Goal: Task Accomplishment & Management: Use online tool/utility

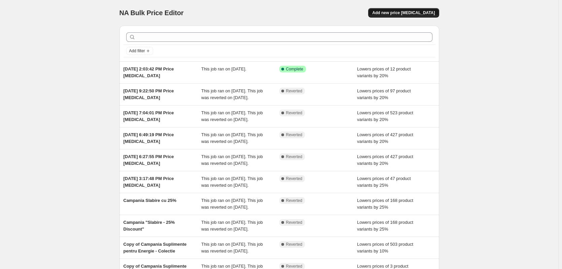
click at [406, 11] on span "Add new price [MEDICAL_DATA]" at bounding box center [403, 12] width 63 height 5
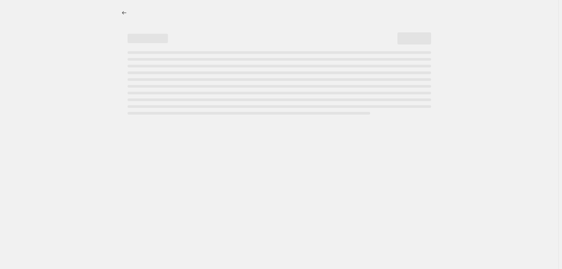
select select "percentage"
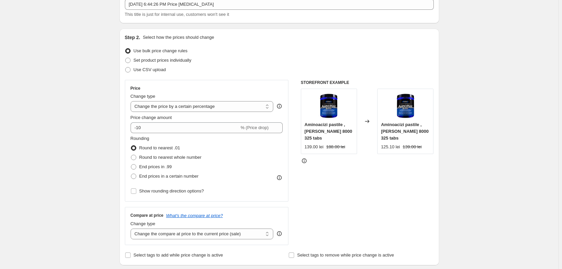
scroll to position [101, 0]
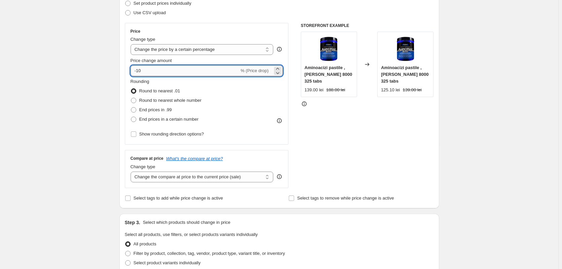
click at [161, 73] on input "-10" at bounding box center [185, 70] width 109 height 11
drag, startPoint x: 161, startPoint y: 73, endPoint x: 147, endPoint y: 74, distance: 14.2
click at [147, 74] on input "-10" at bounding box center [185, 70] width 109 height 11
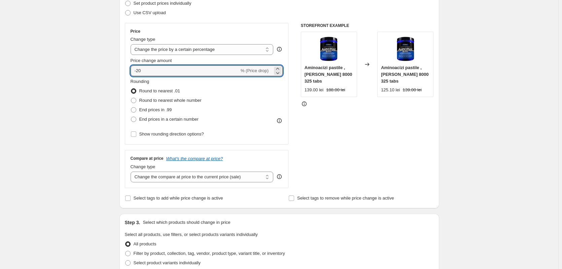
type input "-20"
click at [102, 71] on div "Create new price change job. This page is ready Create new price change job Dra…" at bounding box center [279, 237] width 558 height 677
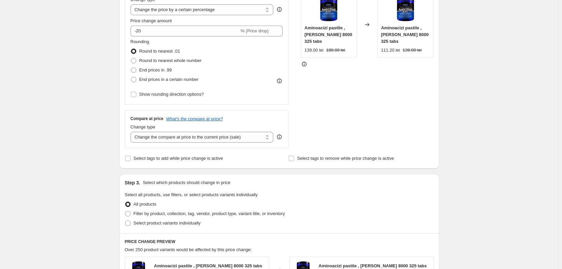
scroll to position [168, 0]
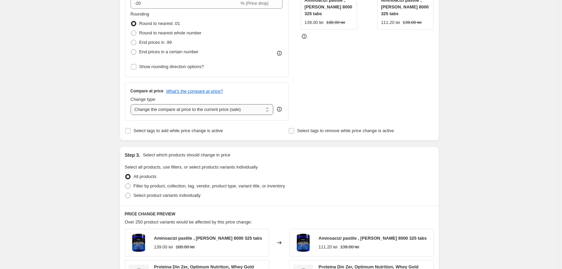
click at [194, 111] on select "Change the compare at price to the current price (sale) Change the compare at p…" at bounding box center [202, 109] width 143 height 11
click at [132, 104] on select "Change the compare at price to the current price (sale) Change the compare at p…" at bounding box center [202, 109] width 143 height 11
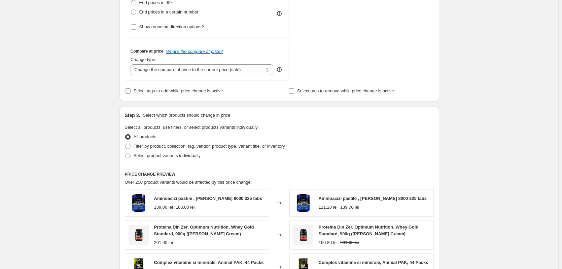
scroll to position [236, 0]
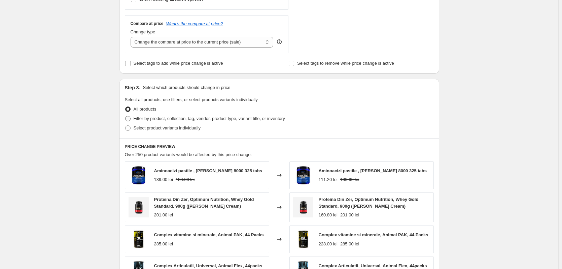
click at [173, 119] on span "Filter by product, collection, tag, vendor, product type, variant title, or inv…" at bounding box center [209, 118] width 151 height 5
click at [126, 116] on input "Filter by product, collection, tag, vendor, product type, variant title, or inv…" at bounding box center [125, 116] width 0 height 0
radio input "true"
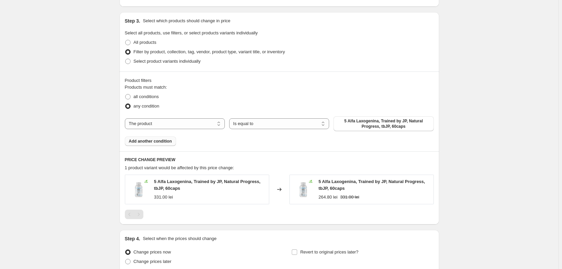
scroll to position [303, 0]
click at [379, 129] on button "5 Alfa Laxogenina, Trained by JP, Natural Progress, tbJP, 60caps" at bounding box center [384, 122] width 100 height 15
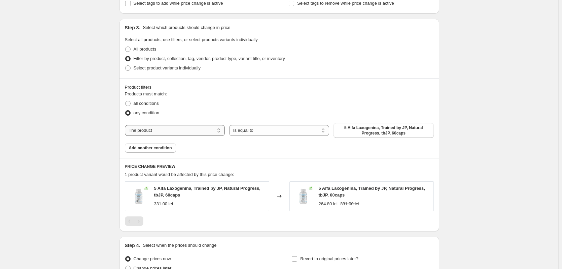
scroll to position [295, 0]
click at [213, 131] on select "The product The product's collection The product's tag The product's vendor The…" at bounding box center [175, 130] width 100 height 11
select select "collection"
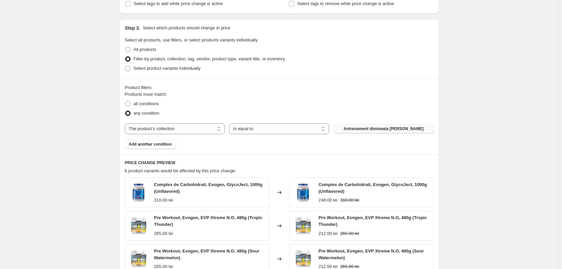
click at [372, 130] on span "Antrenament dimineata [PERSON_NAME]" at bounding box center [384, 128] width 80 height 5
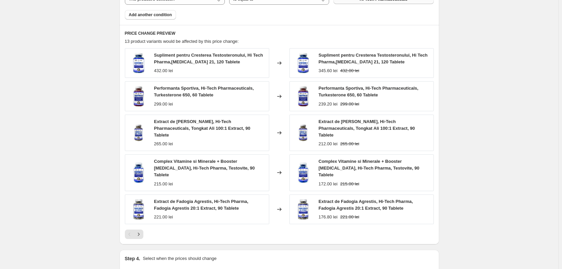
scroll to position [430, 0]
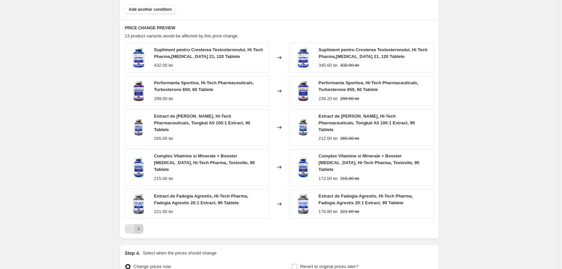
click at [142, 225] on icon "Next" at bounding box center [138, 228] width 7 height 7
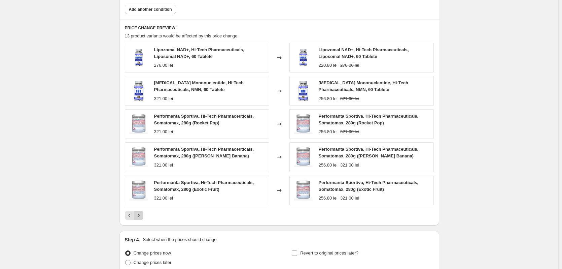
click at [140, 217] on icon "Next" at bounding box center [138, 215] width 7 height 7
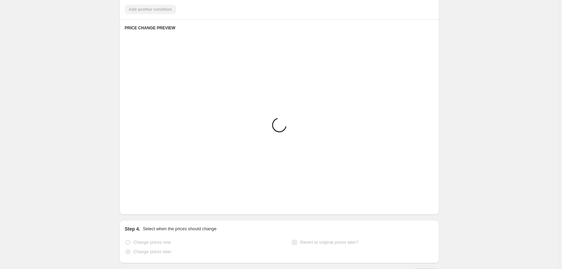
scroll to position [425, 0]
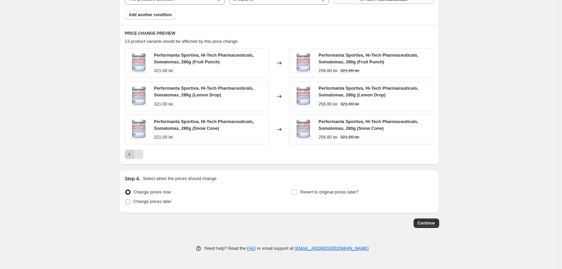
click at [133, 156] on icon "Previous" at bounding box center [129, 154] width 7 height 7
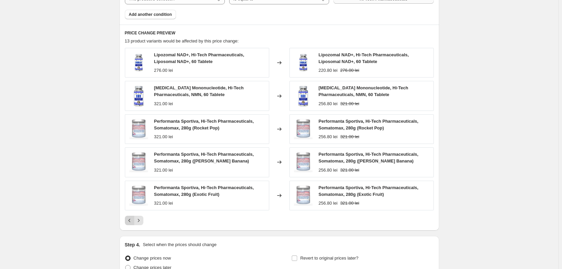
click at [131, 221] on icon "Previous" at bounding box center [129, 220] width 7 height 7
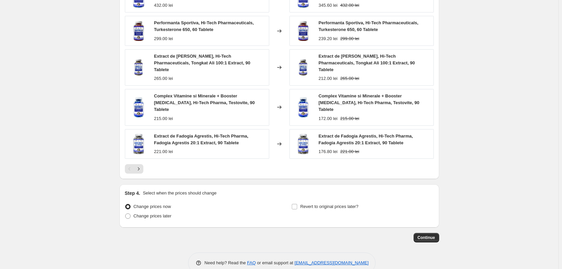
scroll to position [491, 0]
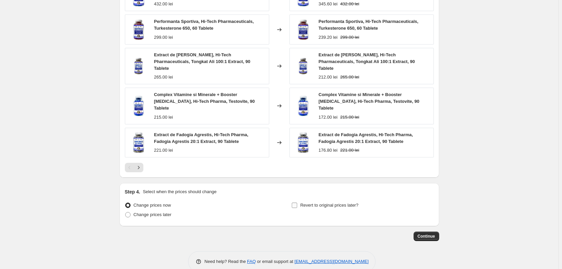
click at [296, 202] on input "Revert to original prices later?" at bounding box center [294, 204] width 5 height 5
checkbox input "true"
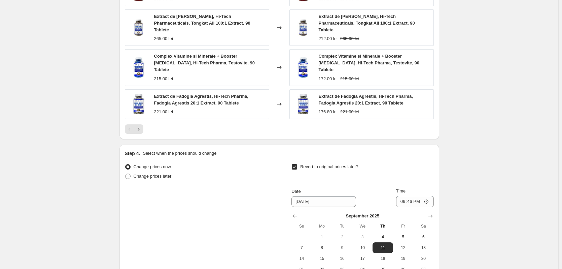
scroll to position [592, 0]
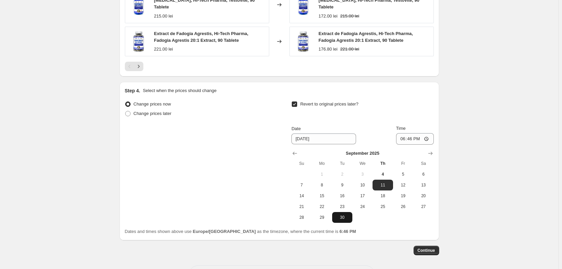
click at [350, 214] on span "30" at bounding box center [342, 216] width 15 height 5
type input "[DATE]"
click at [427, 133] on input "18:46" at bounding box center [415, 138] width 38 height 11
type input "23:59"
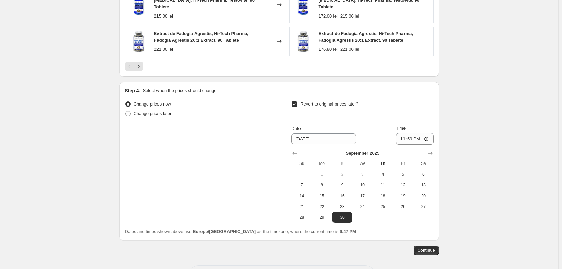
click at [164, 101] on span "Change prices now" at bounding box center [152, 103] width 37 height 5
click at [126, 101] on input "Change prices now" at bounding box center [125, 101] width 0 height 0
click at [170, 101] on span "Change prices now" at bounding box center [152, 103] width 37 height 5
click at [126, 101] on input "Change prices now" at bounding box center [125, 101] width 0 height 0
click at [429, 247] on span "Continue" at bounding box center [427, 249] width 18 height 5
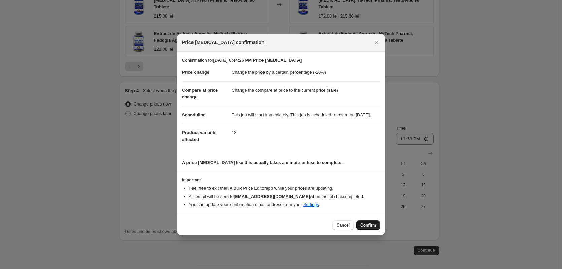
click at [371, 225] on button "Confirm" at bounding box center [368, 224] width 24 height 9
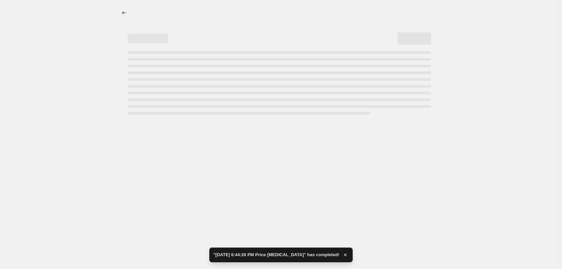
select select "percentage"
select select "collection"
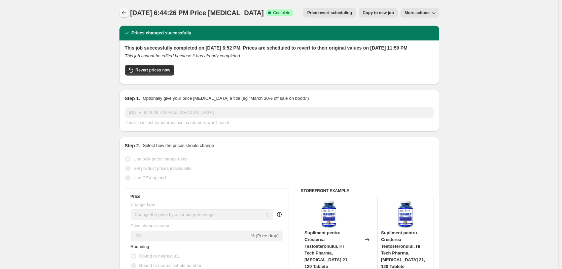
click at [126, 13] on icon "Price change jobs" at bounding box center [124, 12] width 7 height 7
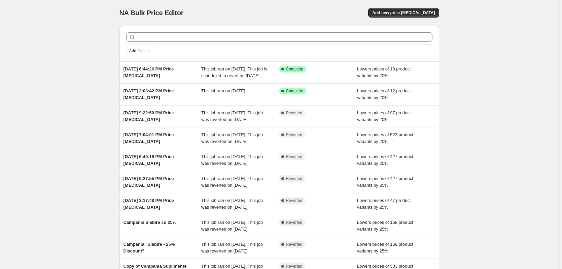
click at [427, 20] on div "NA Bulk Price Editor. This page is ready NA Bulk Price Editor Add new price [ME…" at bounding box center [279, 13] width 320 height 26
click at [418, 14] on span "Add new price [MEDICAL_DATA]" at bounding box center [403, 12] width 63 height 5
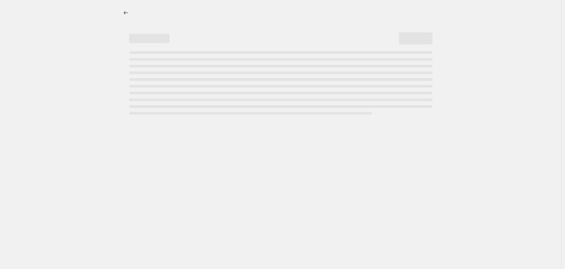
select select "percentage"
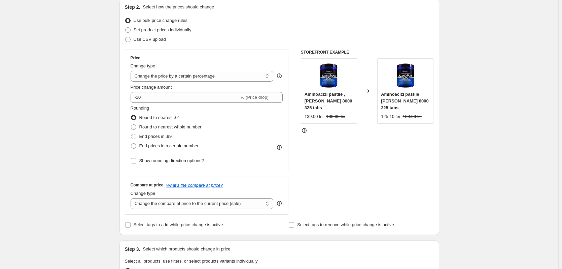
scroll to position [101, 0]
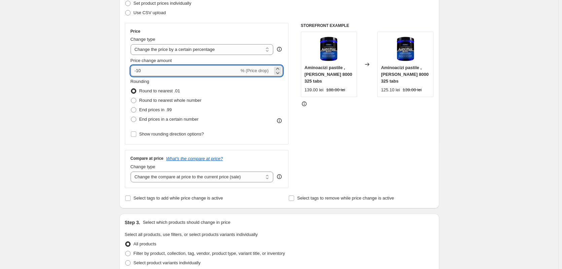
click at [164, 69] on input "-10" at bounding box center [185, 70] width 109 height 11
drag, startPoint x: 164, startPoint y: 69, endPoint x: 112, endPoint y: 70, distance: 52.5
click at [112, 70] on div "Create new price [MEDICAL_DATA]. This page is ready Create new price [MEDICAL_D…" at bounding box center [279, 237] width 558 height 677
type input "35"
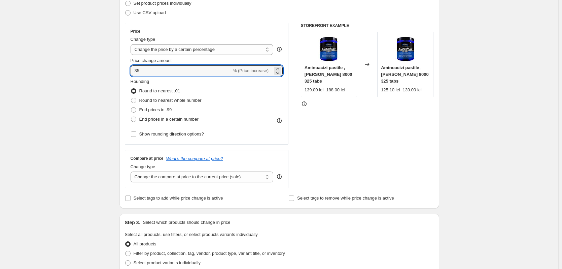
click at [82, 100] on div "Create new price [MEDICAL_DATA]. This page is ready Create new price [MEDICAL_D…" at bounding box center [279, 237] width 558 height 677
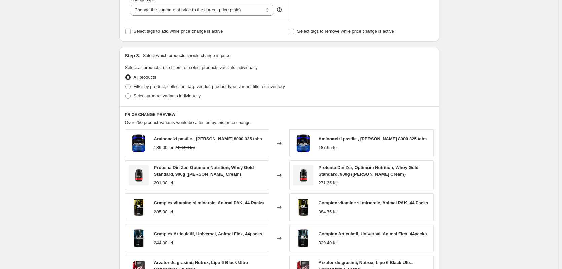
scroll to position [202, 0]
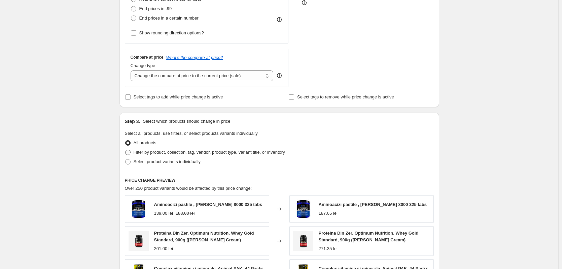
click at [158, 154] on span "Filter by product, collection, tag, vendor, product type, variant title, or inv…" at bounding box center [209, 151] width 151 height 5
click at [126, 150] on input "Filter by product, collection, tag, vendor, product type, variant title, or inv…" at bounding box center [125, 149] width 0 height 0
radio input "true"
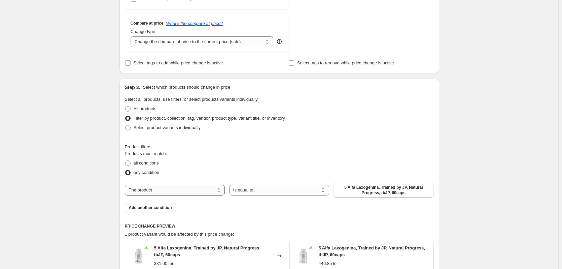
scroll to position [269, 0]
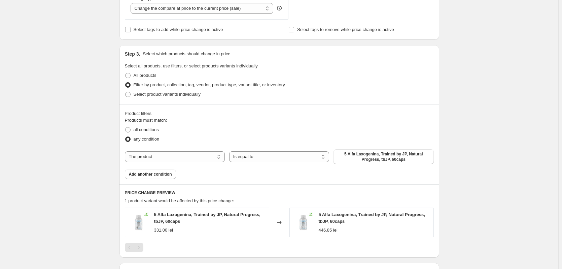
click at [192, 162] on div "The product The product's collection The product's tag The product's vendor The…" at bounding box center [279, 156] width 309 height 15
click at [191, 160] on select "The product The product's collection The product's tag The product's vendor The…" at bounding box center [175, 156] width 100 height 11
select select "collection"
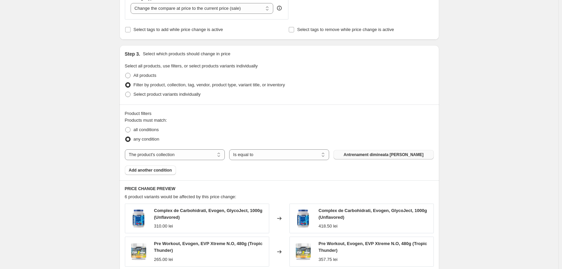
click at [384, 158] on button "Antrenament dimineata [PERSON_NAME]" at bounding box center [384, 154] width 100 height 9
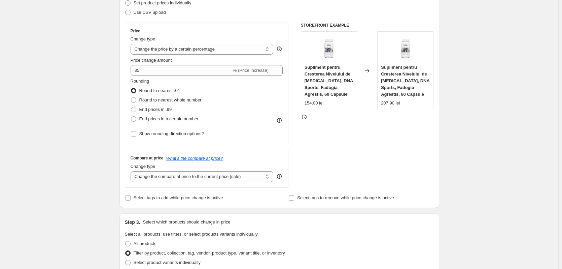
scroll to position [101, 0]
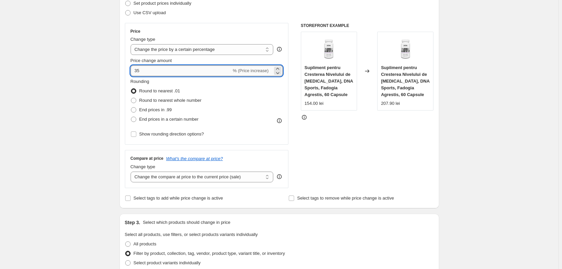
click at [155, 74] on input "35" at bounding box center [181, 70] width 101 height 11
type input "-35"
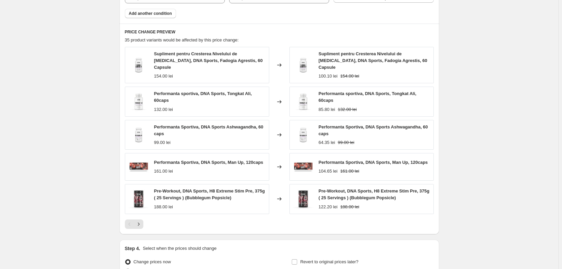
scroll to position [438, 0]
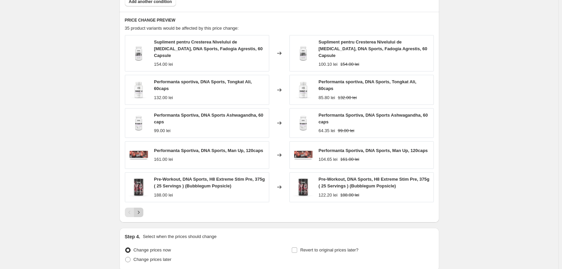
click at [139, 210] on icon "Next" at bounding box center [139, 211] width 2 height 3
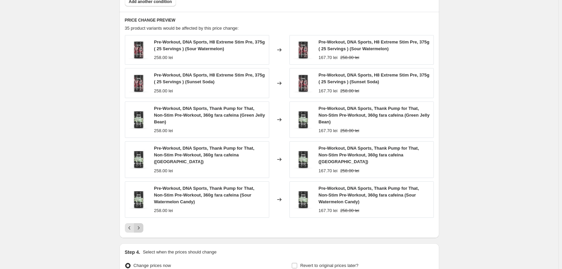
click at [140, 228] on icon "Next" at bounding box center [138, 227] width 7 height 7
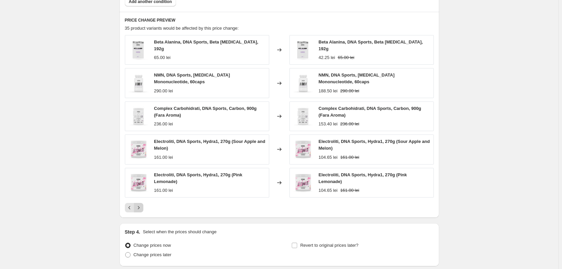
click at [139, 209] on icon "Next" at bounding box center [138, 207] width 7 height 7
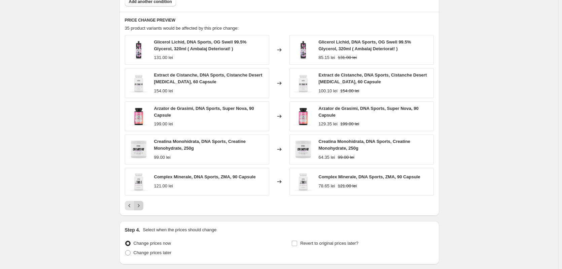
click at [141, 209] on button "Next" at bounding box center [138, 205] width 9 height 9
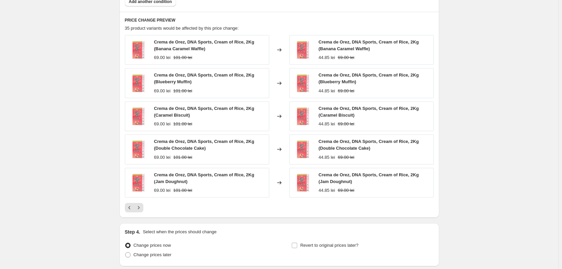
click at [141, 209] on icon "Next" at bounding box center [138, 207] width 7 height 7
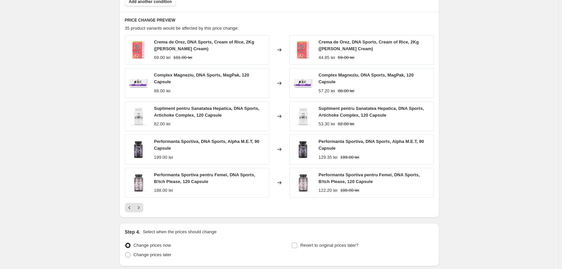
click at [174, 49] on span "Crema de Orez, DNA Sports, Cream of Rice, 2Kg ([PERSON_NAME] Cream)" at bounding box center [204, 45] width 100 height 12
click at [319, 48] on div "Crema de Orez, DNA Sports, Cream of Rice, 2Kg ([PERSON_NAME] Cream) 44.85 lei 6…" at bounding box center [361, 50] width 144 height 30
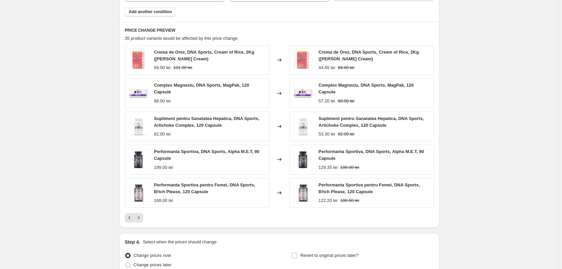
scroll to position [424, 0]
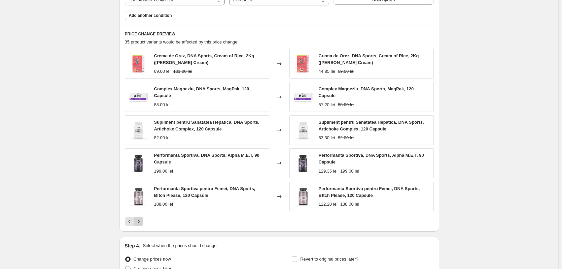
click at [142, 221] on icon "Next" at bounding box center [138, 221] width 7 height 7
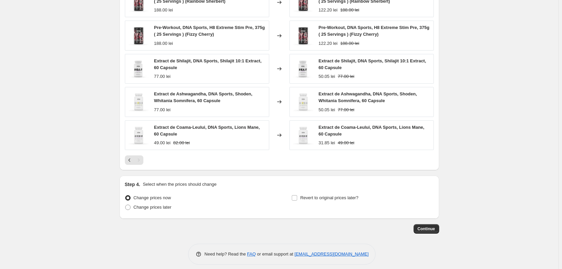
scroll to position [491, 0]
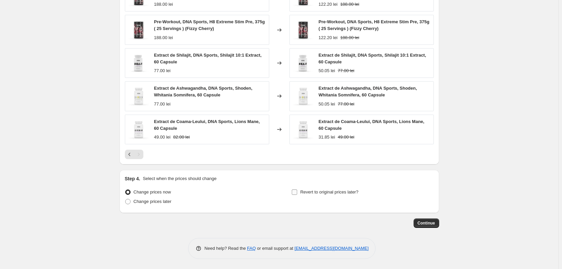
click at [297, 192] on input "Revert to original prices later?" at bounding box center [294, 191] width 5 height 5
checkbox input "true"
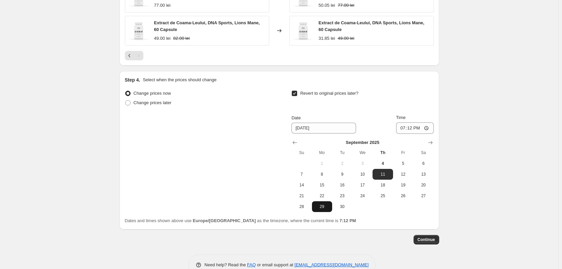
scroll to position [592, 0]
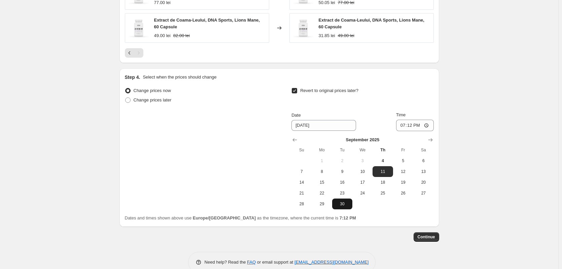
click at [349, 204] on span "30" at bounding box center [342, 203] width 15 height 5
type input "[DATE]"
click at [419, 128] on input "19:12" at bounding box center [415, 124] width 38 height 11
click at [431, 126] on input "19:12" at bounding box center [415, 124] width 38 height 11
click at [429, 126] on input "19:12" at bounding box center [415, 124] width 38 height 11
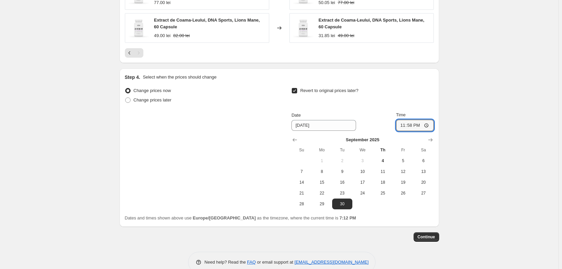
type input "23:58"
click at [435, 240] on button "Continue" at bounding box center [427, 236] width 26 height 9
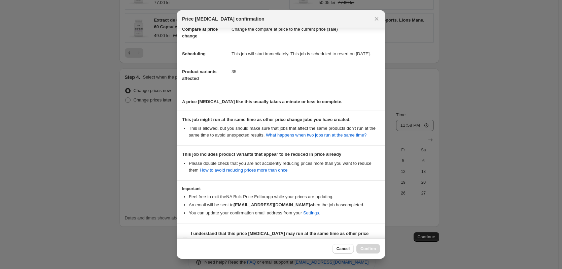
scroll to position [63, 0]
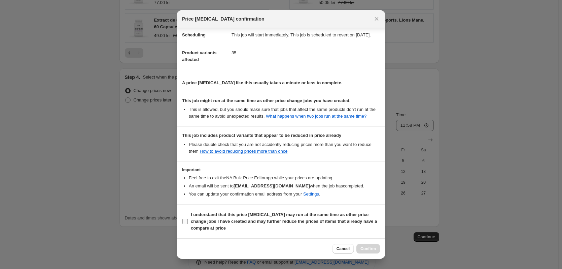
drag, startPoint x: 188, startPoint y: 217, endPoint x: 220, endPoint y: 232, distance: 35.8
click at [187, 217] on label "I understand that this price [MEDICAL_DATA] may run at the same time as other p…" at bounding box center [281, 221] width 198 height 23
click at [187, 218] on input "I understand that this price [MEDICAL_DATA] may run at the same time as other p…" at bounding box center [184, 220] width 5 height 5
checkbox input "true"
click at [375, 242] on div "Cancel Confirm" at bounding box center [281, 248] width 209 height 21
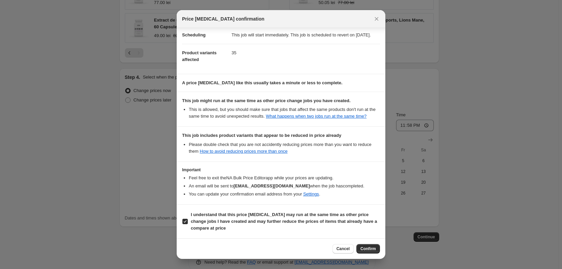
click at [375, 243] on div "Cancel Confirm" at bounding box center [281, 248] width 209 height 21
click at [376, 245] on button "Confirm" at bounding box center [368, 248] width 24 height 9
